Goal: Task Accomplishment & Management: Complete application form

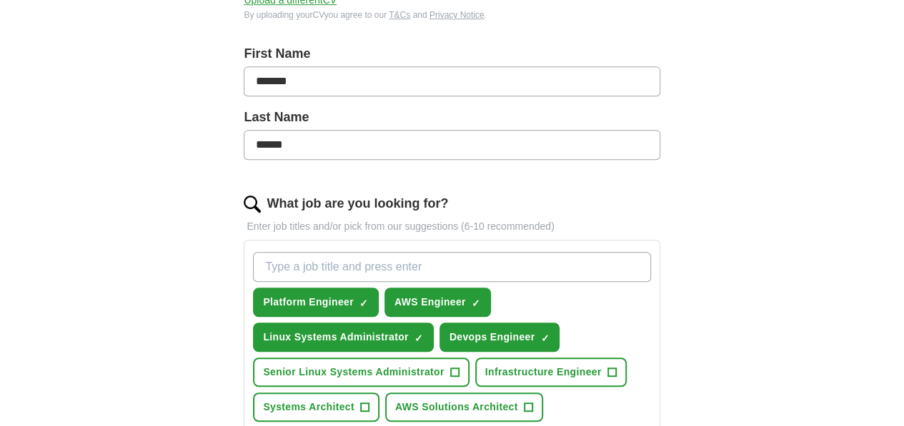
scroll to position [357, 0]
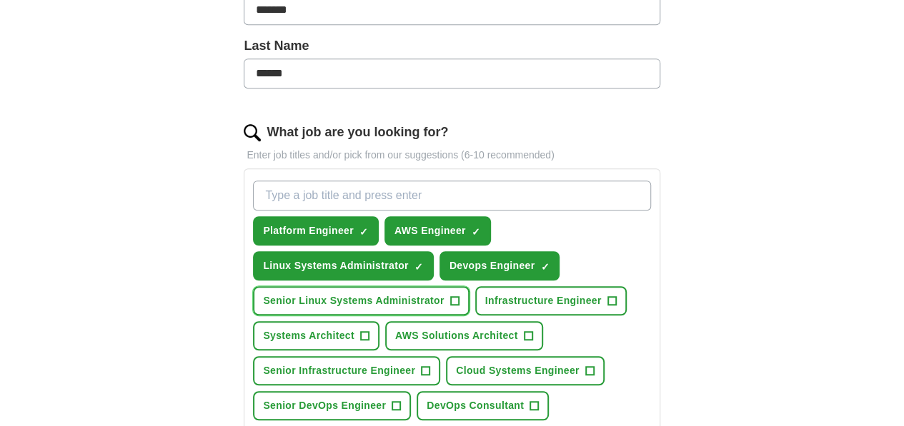
click at [444, 295] on span "Senior Linux Systems Administrator" at bounding box center [353, 301] width 181 height 15
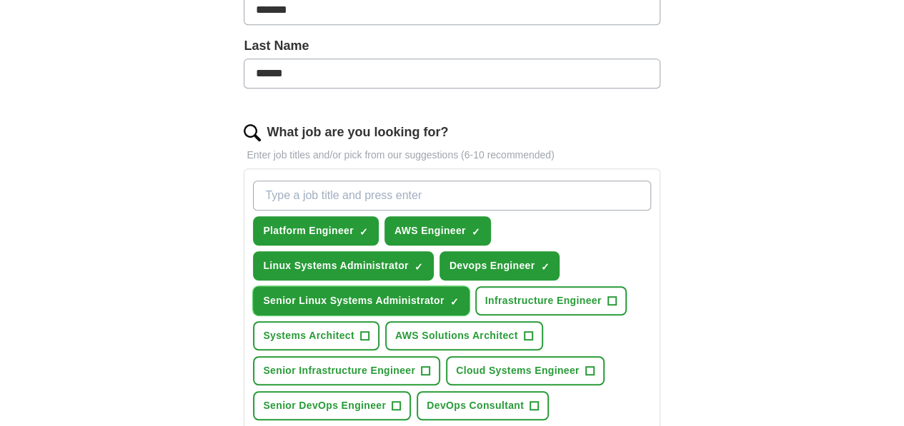
scroll to position [429, 0]
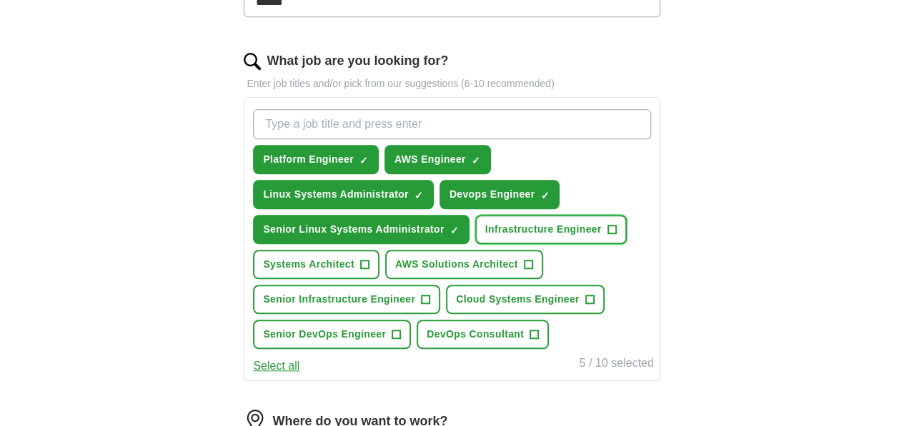
click at [485, 237] on span "Infrastructure Engineer" at bounding box center [543, 229] width 116 height 15
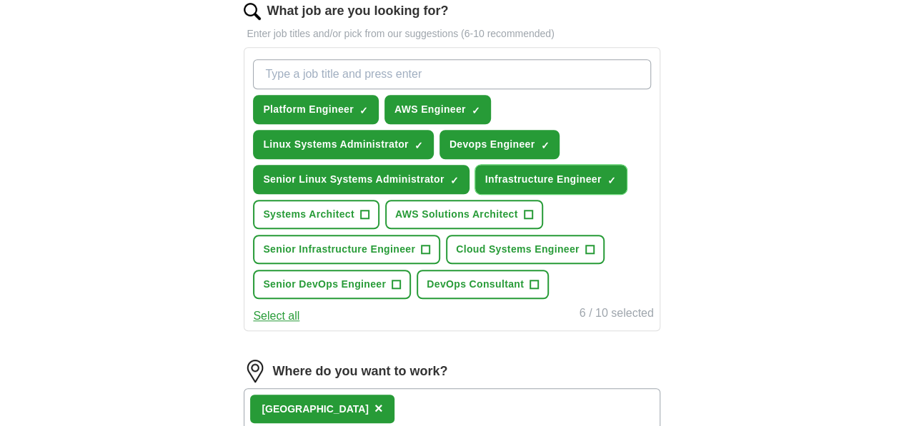
scroll to position [500, 0]
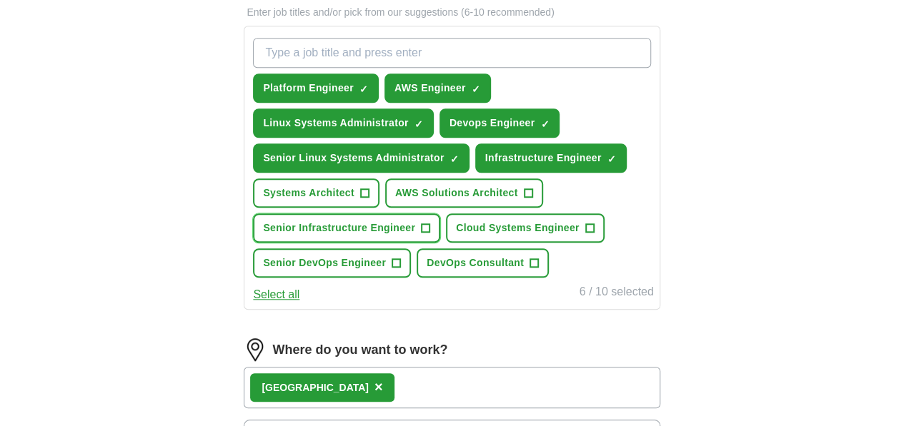
click at [354, 236] on span "Senior Infrastructure Engineer" at bounding box center [339, 228] width 152 height 15
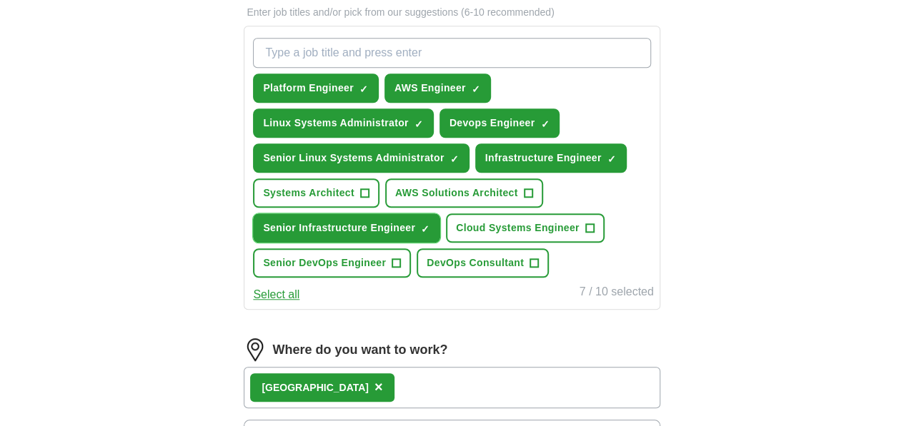
scroll to position [571, 0]
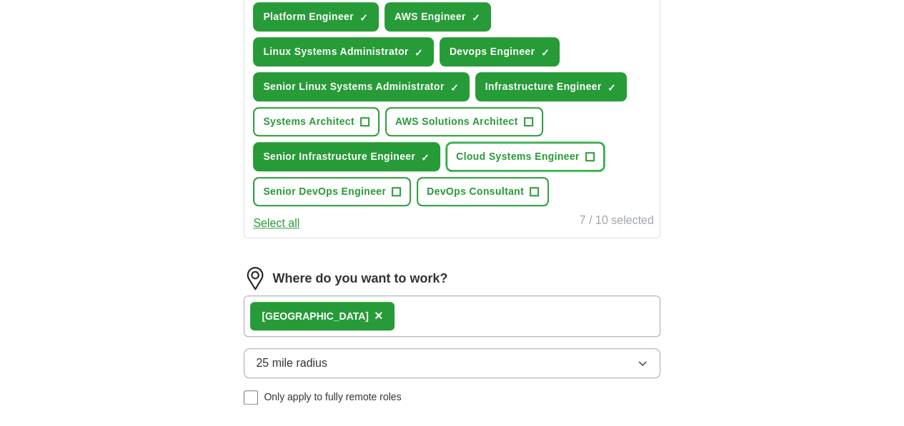
click at [456, 164] on span "Cloud Systems Engineer" at bounding box center [518, 156] width 124 height 15
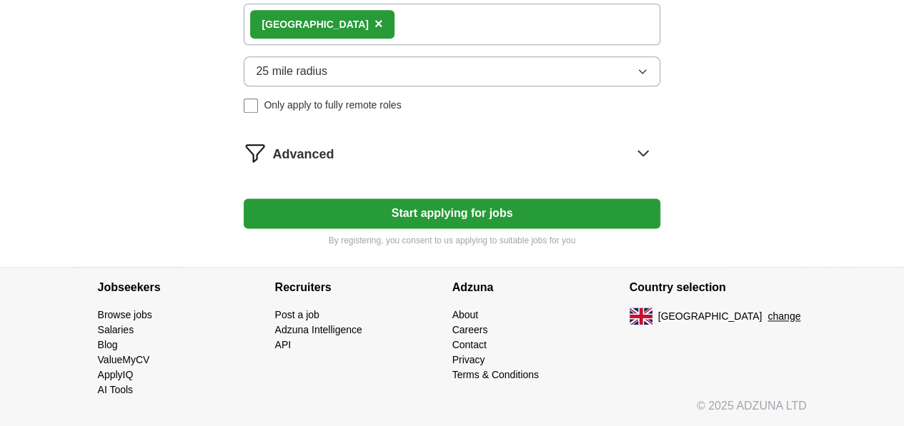
scroll to position [929, 0]
click at [444, 217] on button "Start applying for jobs" at bounding box center [452, 214] width 416 height 30
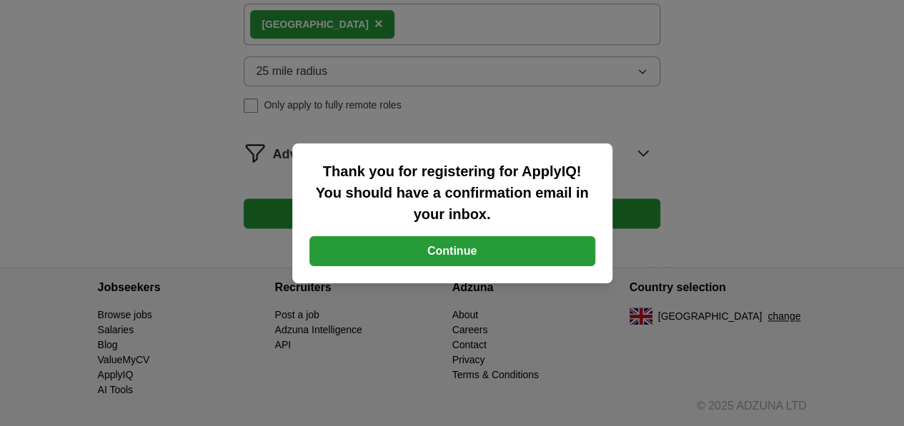
click at [449, 246] on button "Continue" at bounding box center [452, 251] width 286 height 30
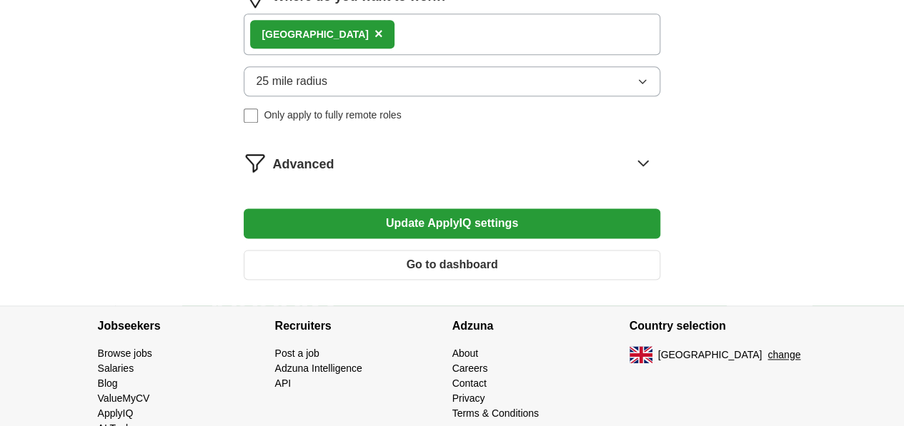
scroll to position [857, 0]
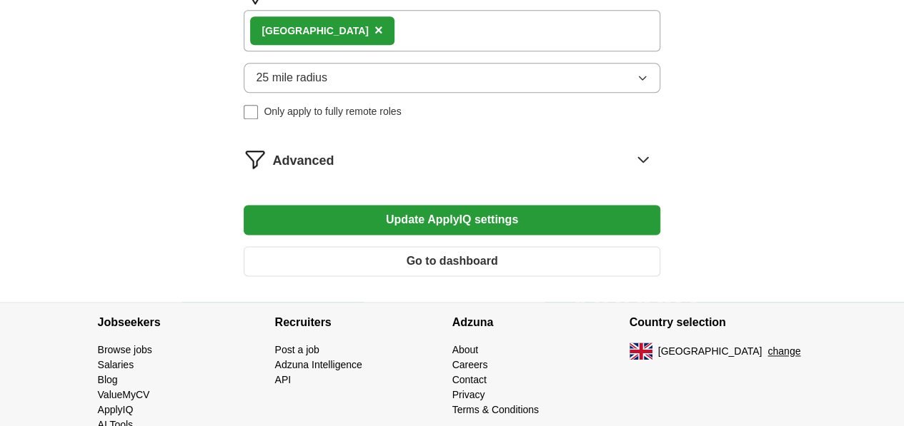
click at [638, 162] on icon at bounding box center [642, 159] width 9 height 5
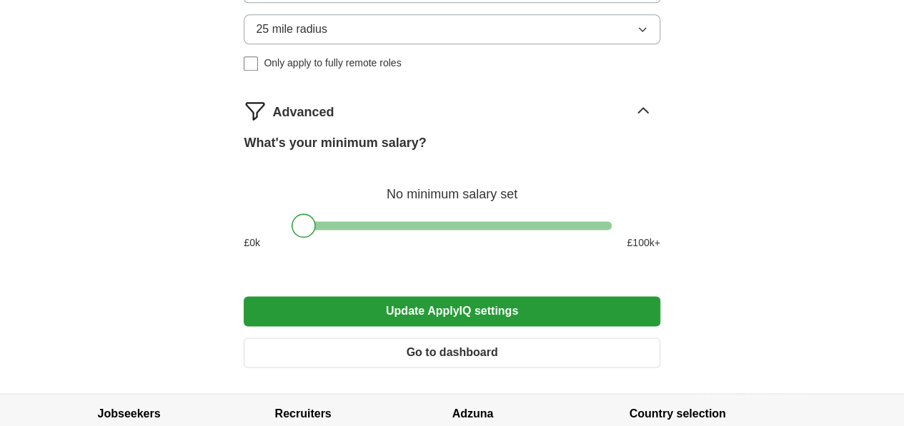
scroll to position [929, 0]
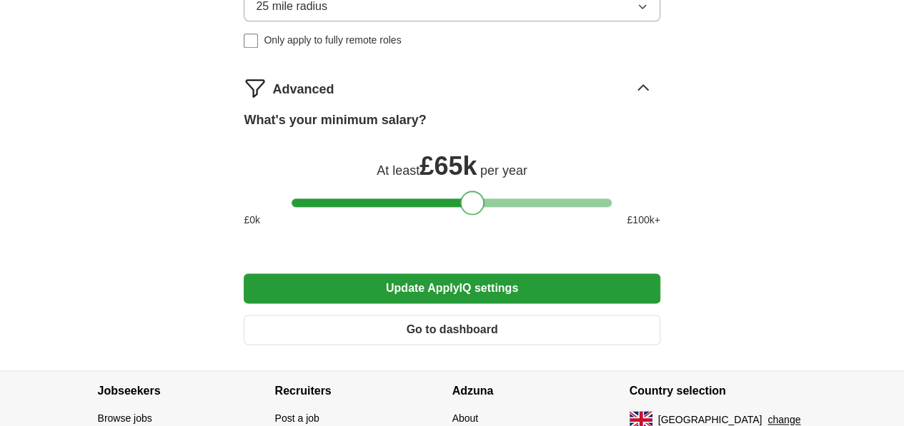
drag, startPoint x: 303, startPoint y: 266, endPoint x: 469, endPoint y: 267, distance: 166.4
click at [469, 215] on div at bounding box center [472, 203] width 24 height 24
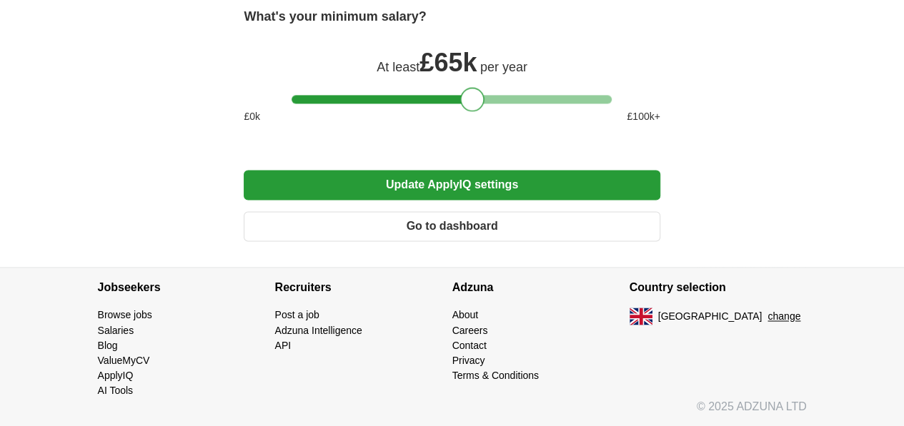
scroll to position [1071, 0]
click at [455, 200] on button "Update ApplyIQ settings" at bounding box center [452, 185] width 416 height 30
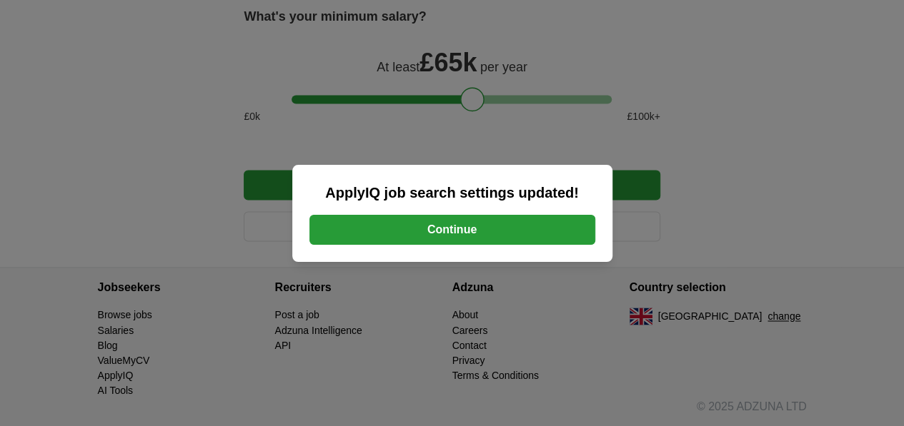
click at [454, 235] on button "Continue" at bounding box center [452, 230] width 286 height 30
